Goal: Find specific fact: Find contact information

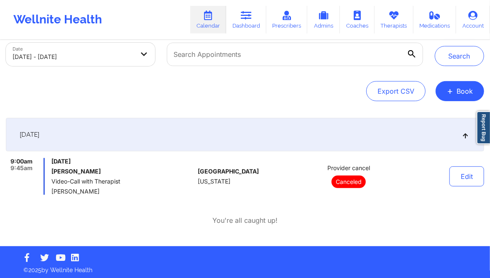
click at [251, 22] on link "Dashboard" at bounding box center [246, 20] width 40 height 28
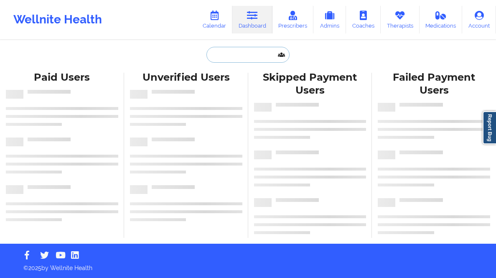
click at [222, 57] on input "text" at bounding box center [247, 55] width 83 height 16
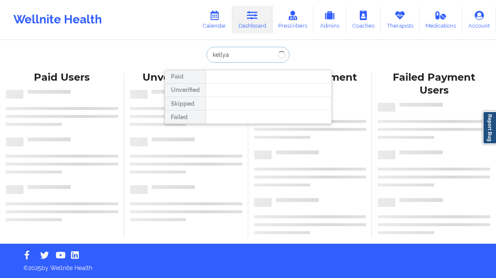
type input "kellyan"
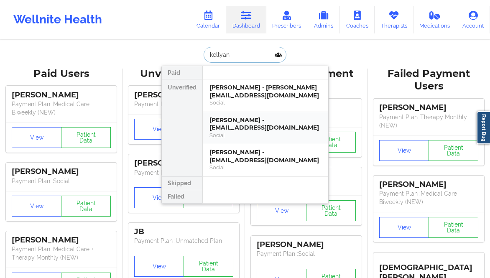
click at [260, 127] on div "[PERSON_NAME] - [EMAIL_ADDRESS][DOMAIN_NAME]" at bounding box center [265, 123] width 112 height 15
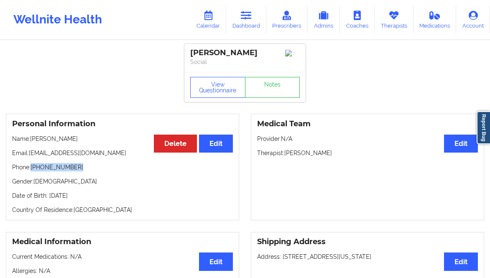
drag, startPoint x: 83, startPoint y: 166, endPoint x: 31, endPoint y: 166, distance: 51.8
click at [31, 166] on p "Phone: [PHONE_NUMBER]" at bounding box center [122, 167] width 221 height 8
copy p "[PHONE_NUMBER]"
drag, startPoint x: 91, startPoint y: 139, endPoint x: 33, endPoint y: 142, distance: 58.2
click at [33, 142] on p "Name: [PERSON_NAME]" at bounding box center [122, 139] width 221 height 8
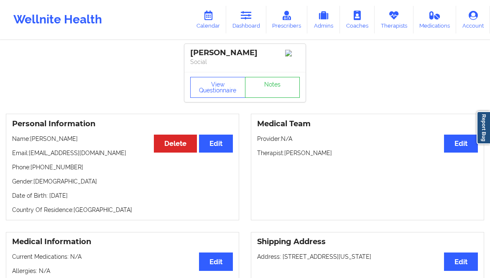
click at [33, 142] on p "Name: [PERSON_NAME]" at bounding box center [122, 139] width 221 height 8
click at [31, 141] on p "Name: [PERSON_NAME]" at bounding box center [122, 139] width 221 height 8
drag, startPoint x: 33, startPoint y: 141, endPoint x: 97, endPoint y: 139, distance: 63.6
click at [97, 139] on p "Name: [PERSON_NAME]" at bounding box center [122, 139] width 221 height 8
copy p "[PERSON_NAME]"
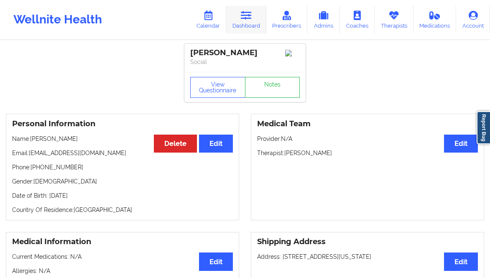
click at [239, 13] on link "Dashboard" at bounding box center [246, 20] width 40 height 28
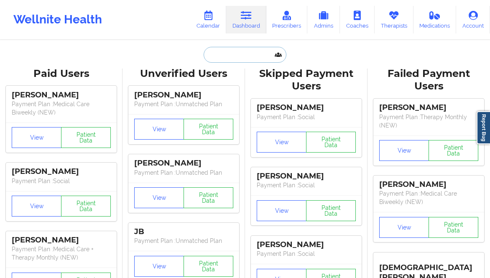
click at [239, 52] on input "text" at bounding box center [245, 55] width 83 height 16
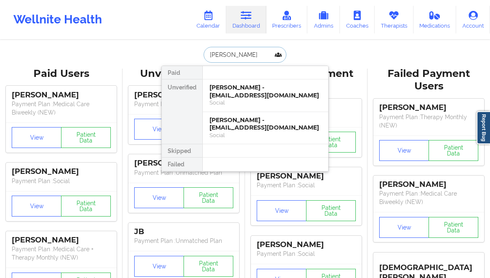
type input "[PERSON_NAME]"
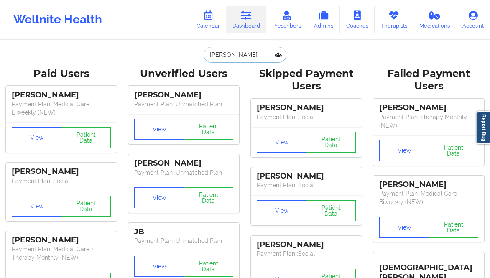
click at [221, 54] on input "[PERSON_NAME]" at bounding box center [245, 55] width 83 height 16
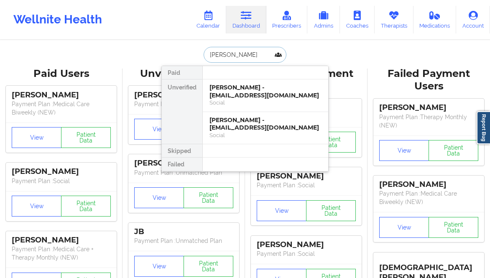
click at [221, 54] on input "[PERSON_NAME]" at bounding box center [245, 55] width 83 height 16
